Goal: Task Accomplishment & Management: Complete application form

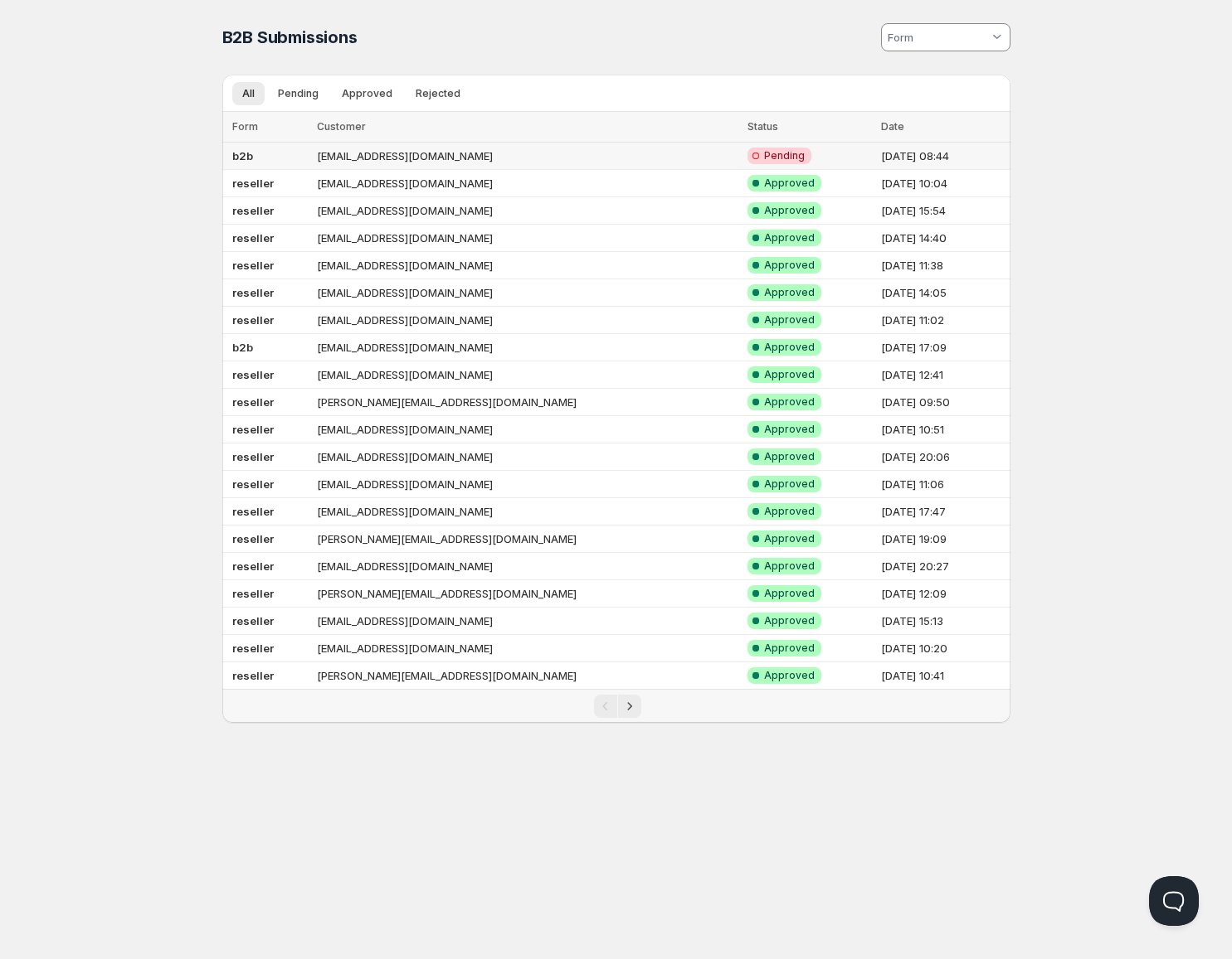
click at [492, 149] on td "[EMAIL_ADDRESS][DOMAIN_NAME]" at bounding box center [528, 156] width 431 height 27
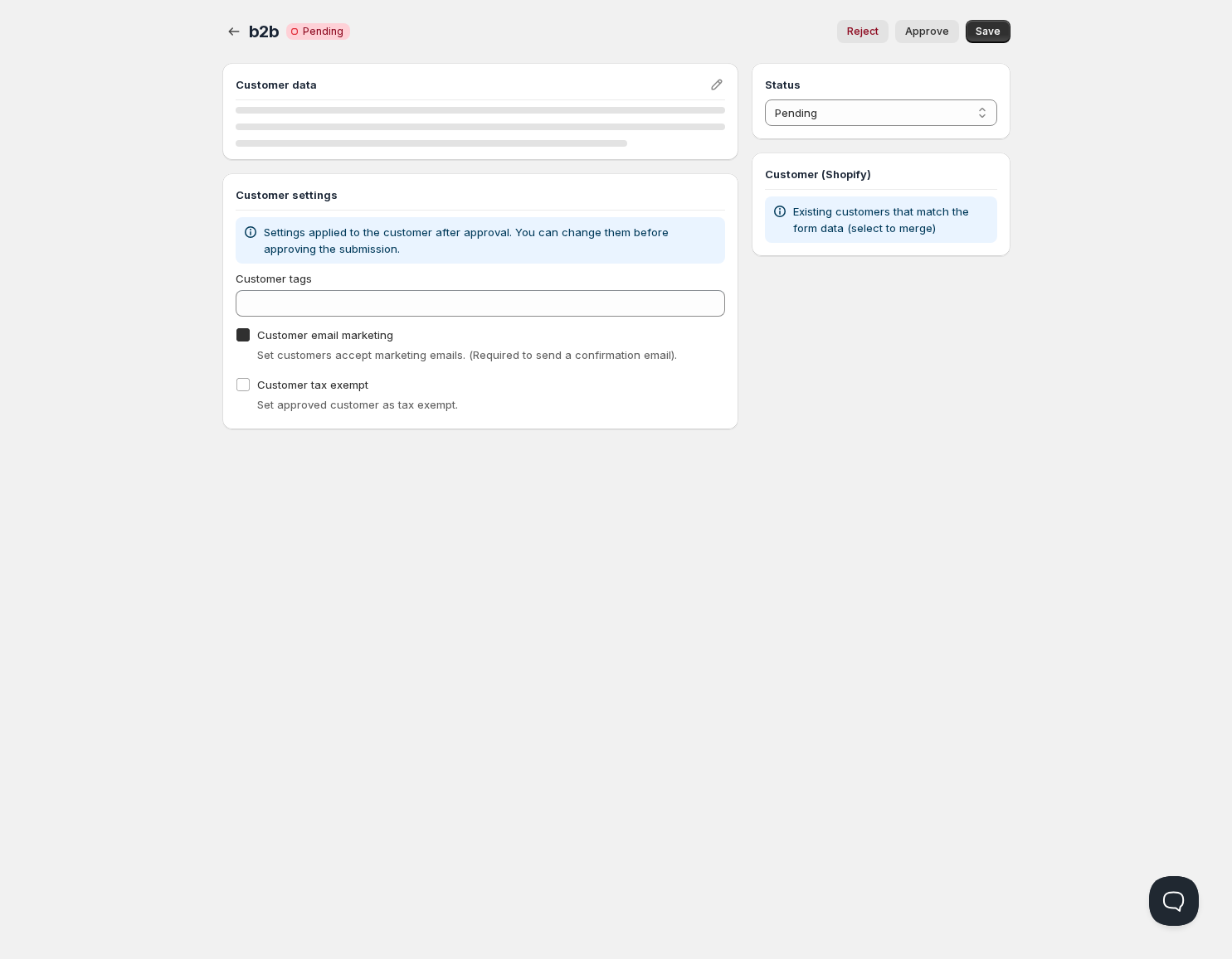
checkbox input "true"
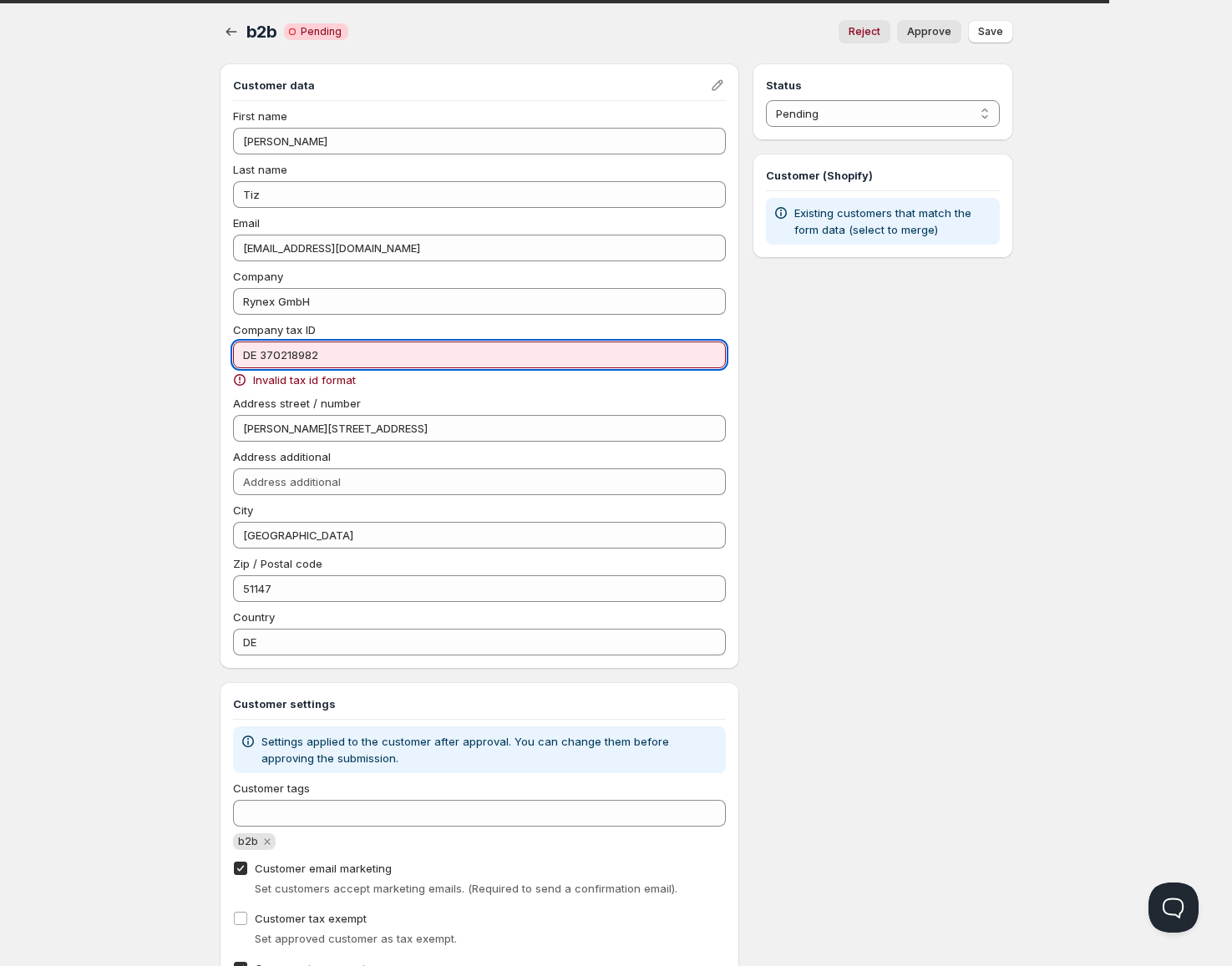
click at [260, 353] on input "DE 370218982" at bounding box center [479, 355] width 493 height 27
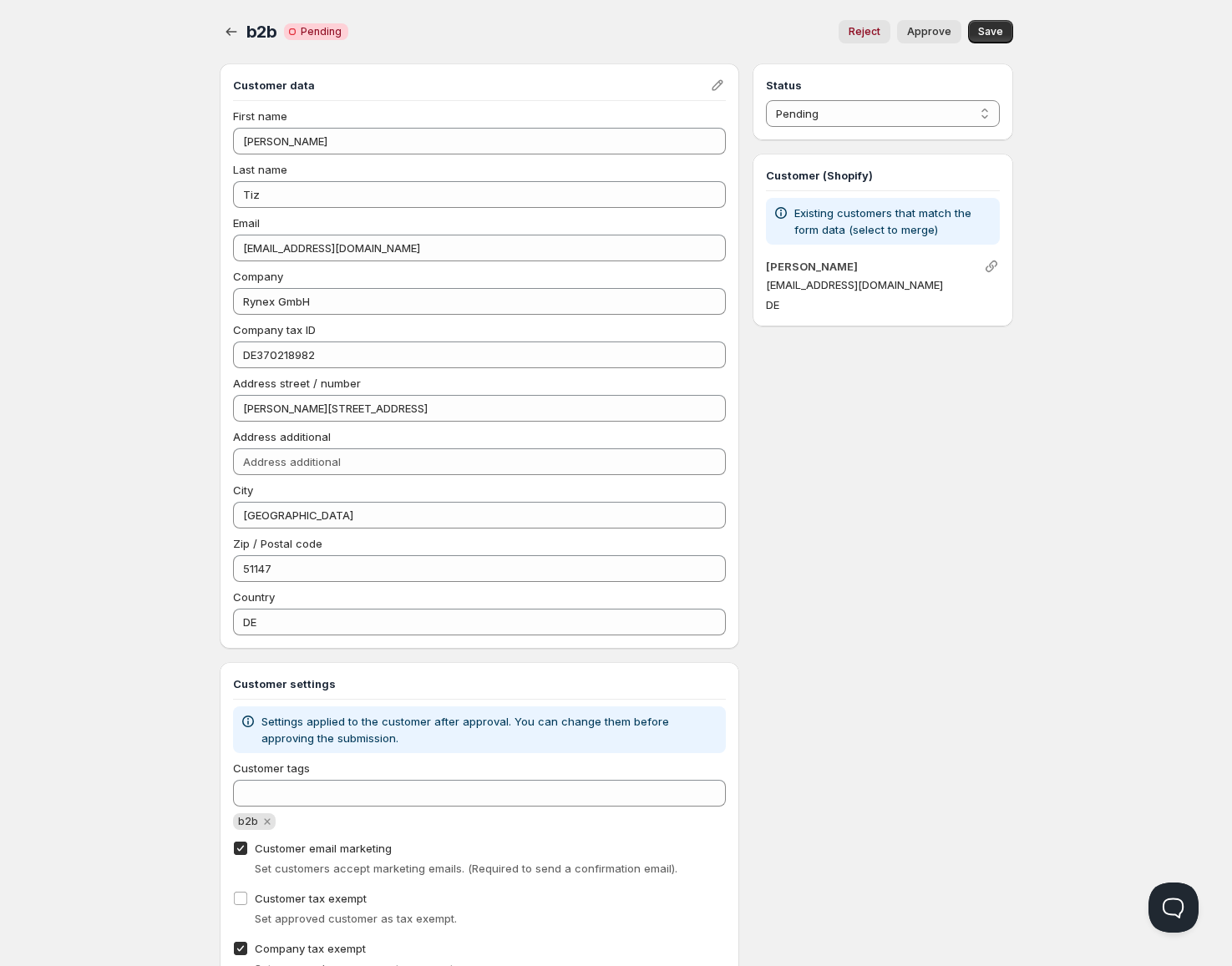
click at [1092, 410] on div "Home Pricing Price lists Forms Submissions Settings Features Plans b2b. This pa…" at bounding box center [616, 633] width 1232 height 1265
click at [990, 32] on span "Save" at bounding box center [991, 31] width 25 height 13
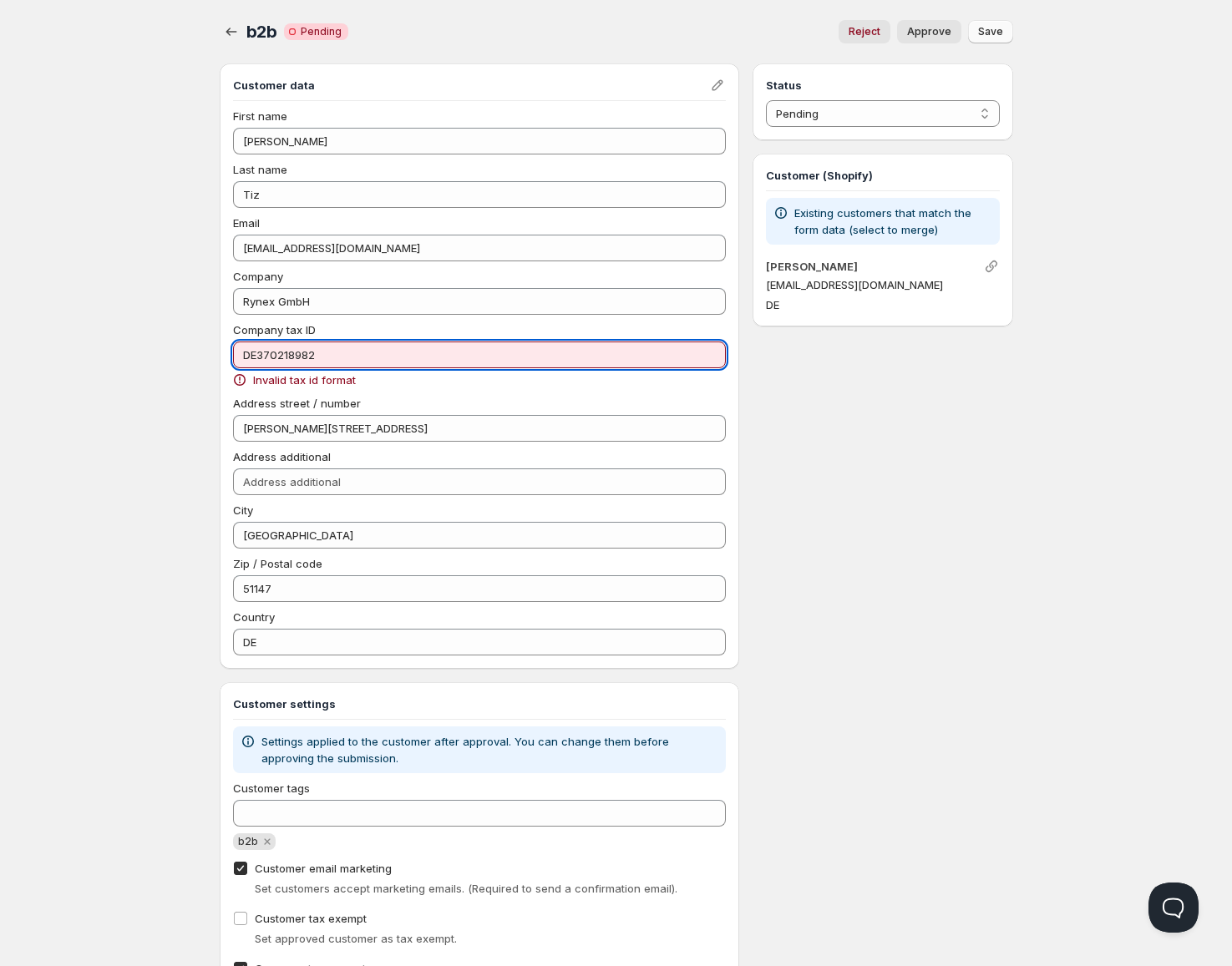
click at [292, 356] on input "DE370218982" at bounding box center [479, 355] width 493 height 27
click at [187, 411] on div "Home Pricing Price lists Forms Submissions Settings Features Plans b2b. This pa…" at bounding box center [616, 642] width 1232 height 1285
click at [276, 356] on input "DE370218982" at bounding box center [479, 355] width 493 height 27
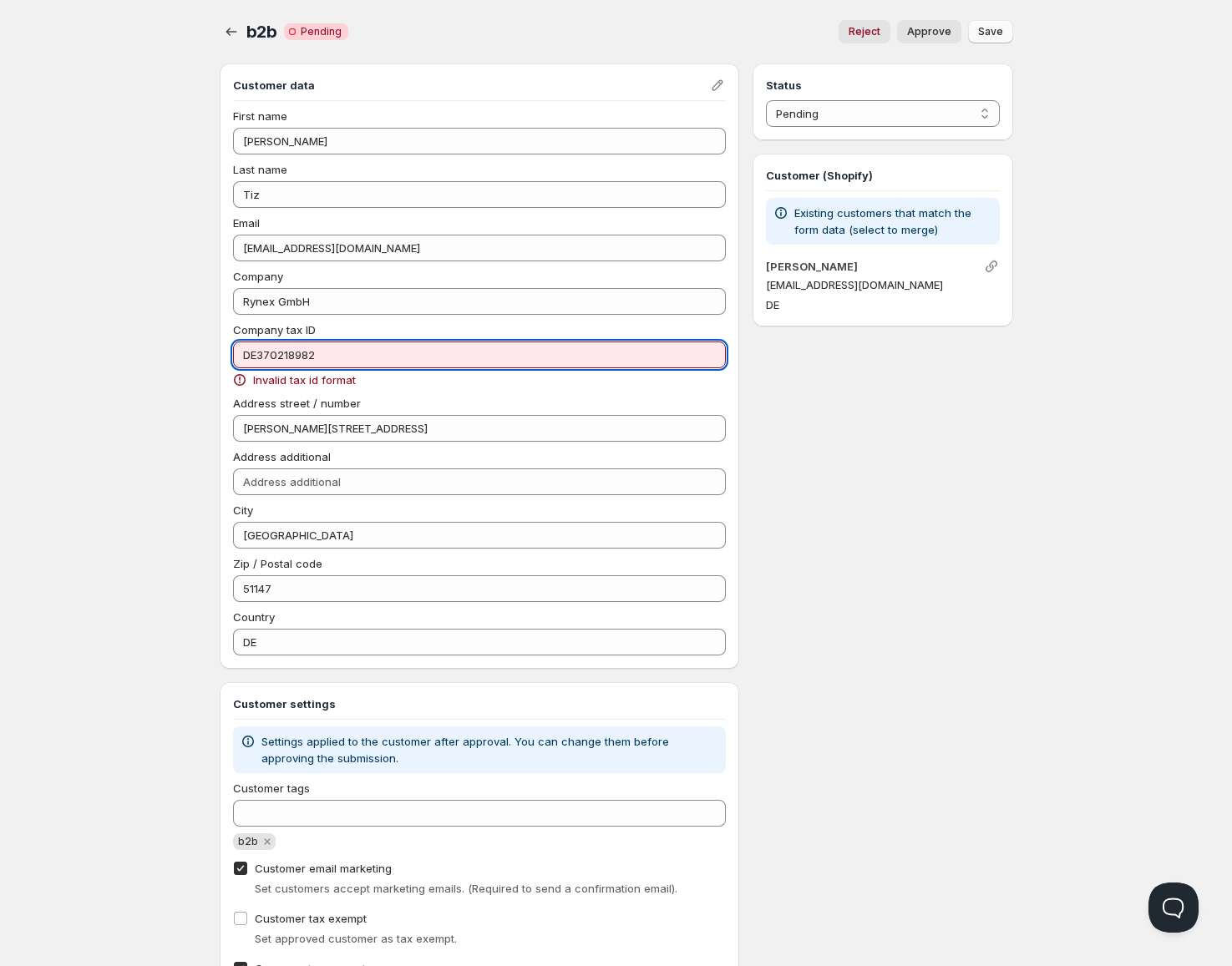
click at [276, 356] on input "DE370218982" at bounding box center [479, 355] width 493 height 27
click at [259, 353] on input "DE370218982" at bounding box center [479, 355] width 493 height 27
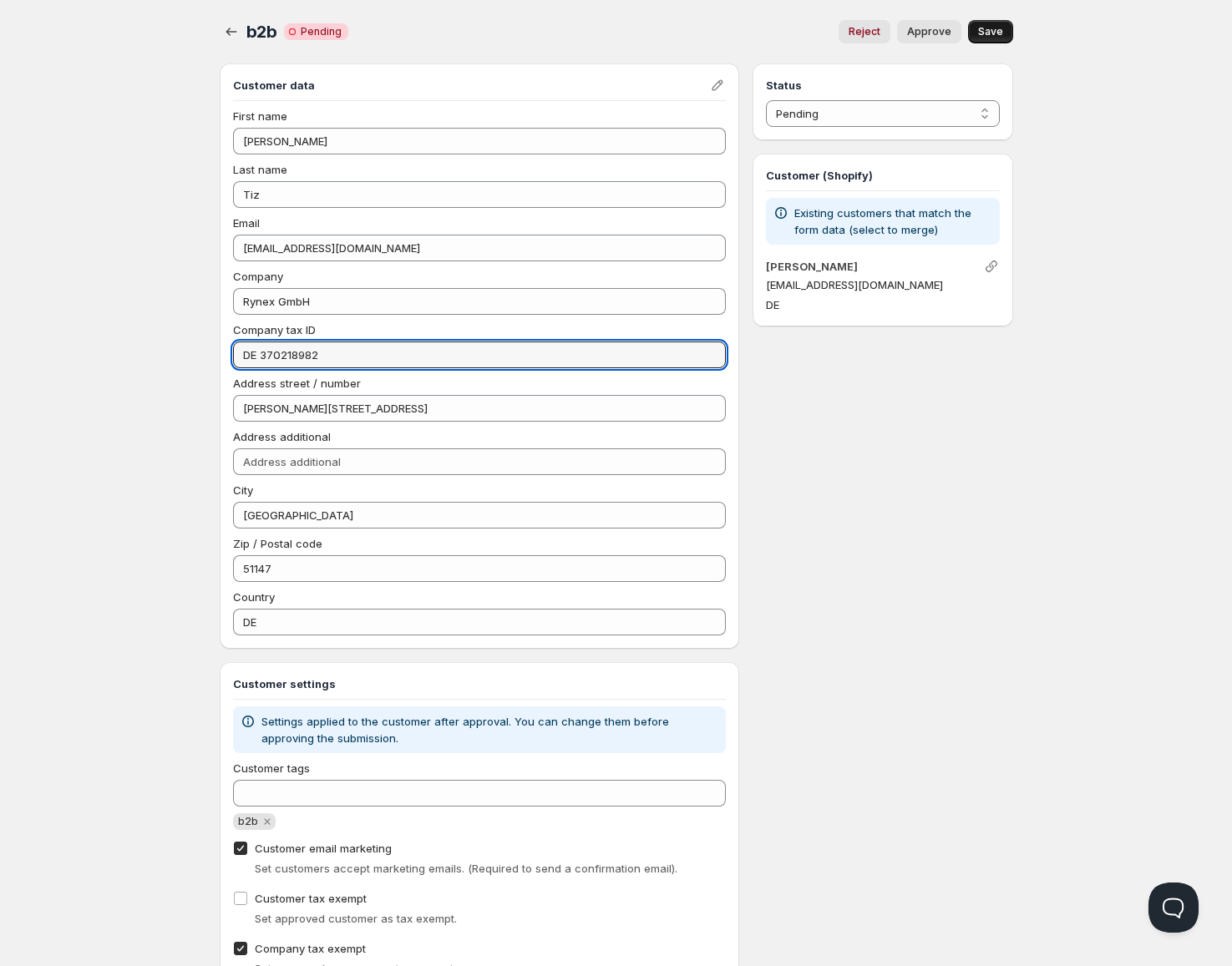
type input "DE 370218982"
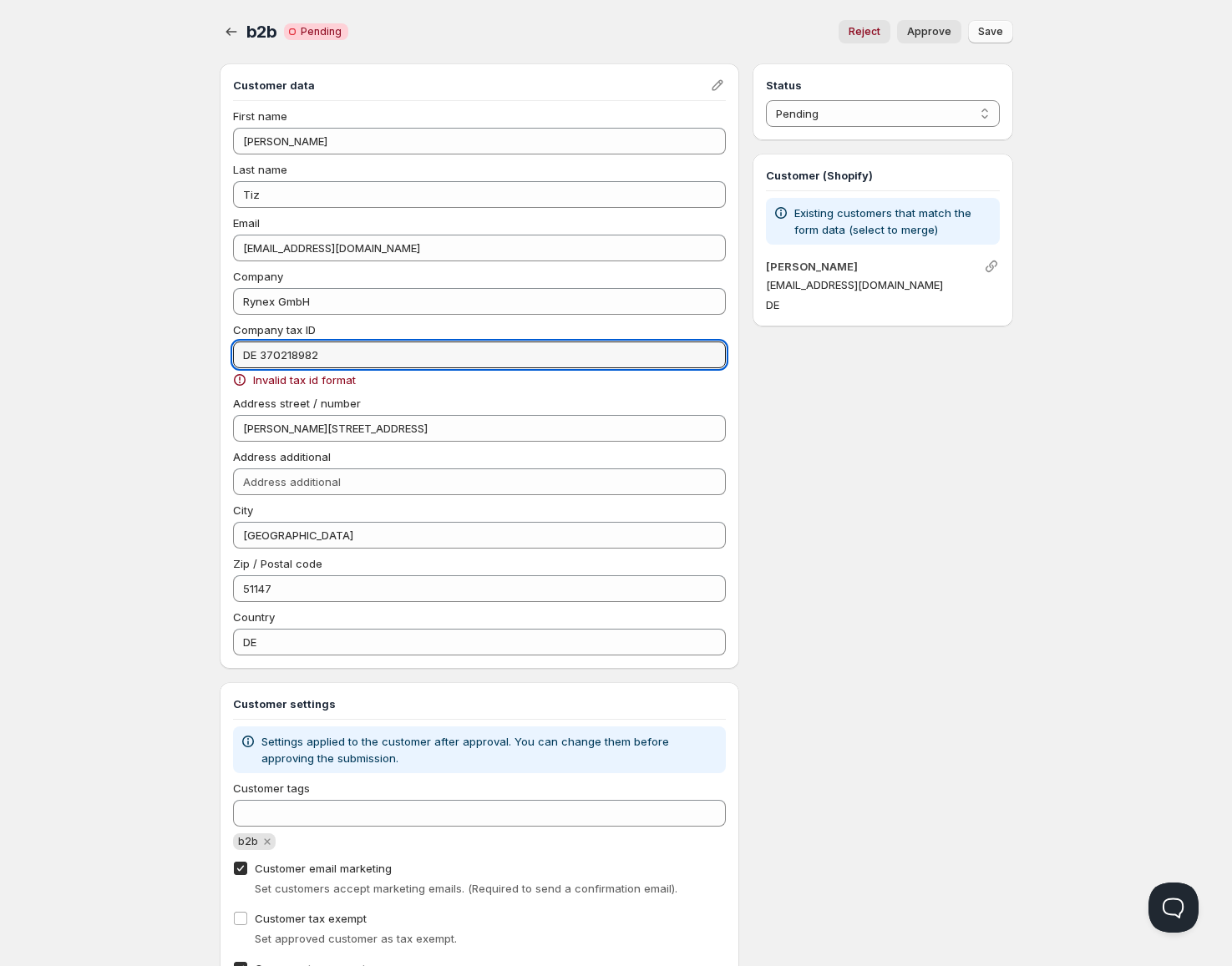
drag, startPoint x: 319, startPoint y: 348, endPoint x: 178, endPoint y: 345, distance: 141.0
click at [178, 345] on div "Home Pricing Price lists Forms Submissions Settings Features Plans b2b. This pa…" at bounding box center [616, 642] width 1232 height 1285
